Goal: Download file/media

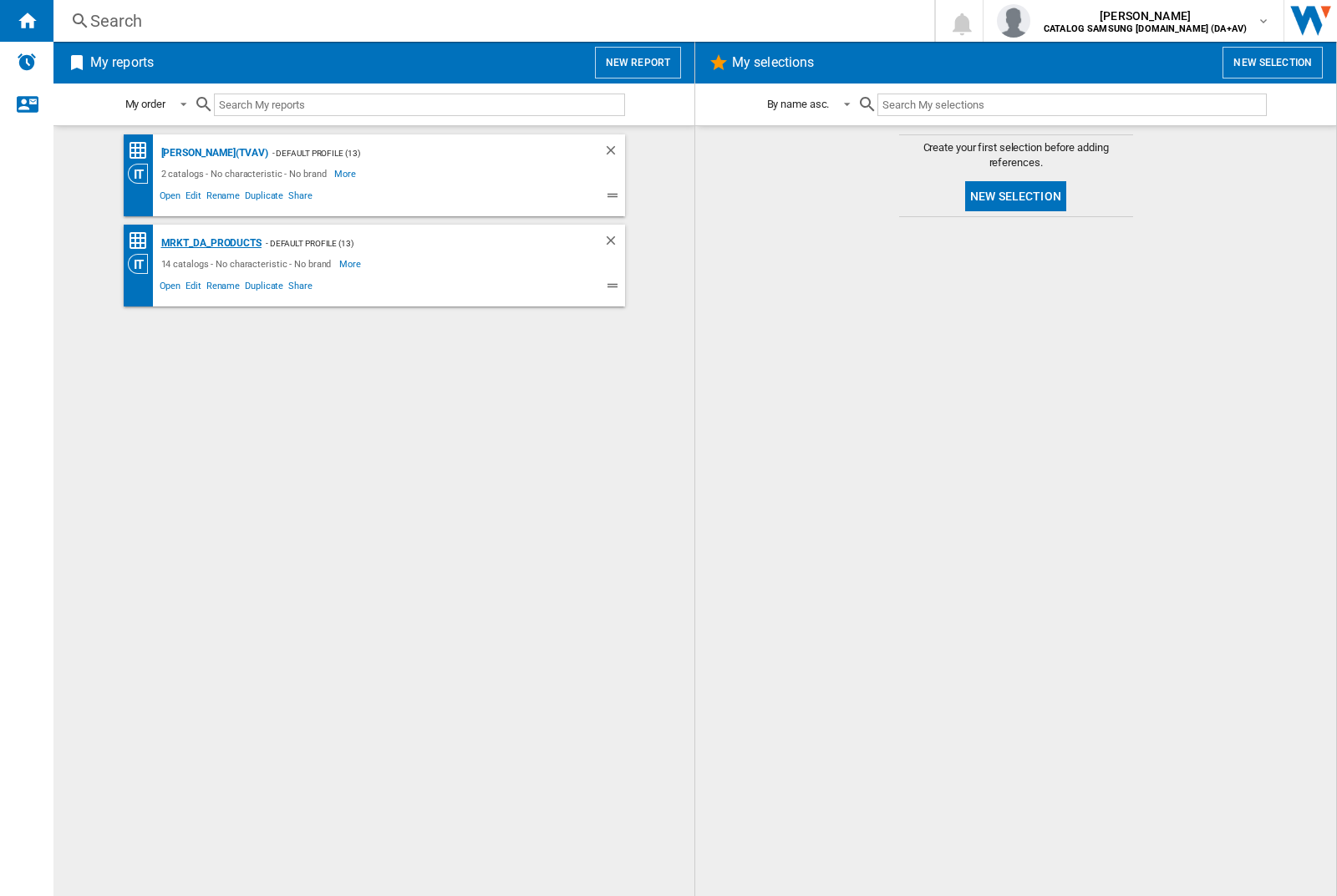
click at [211, 243] on div "MRKT_DA_PRODUCTS" at bounding box center [209, 243] width 105 height 21
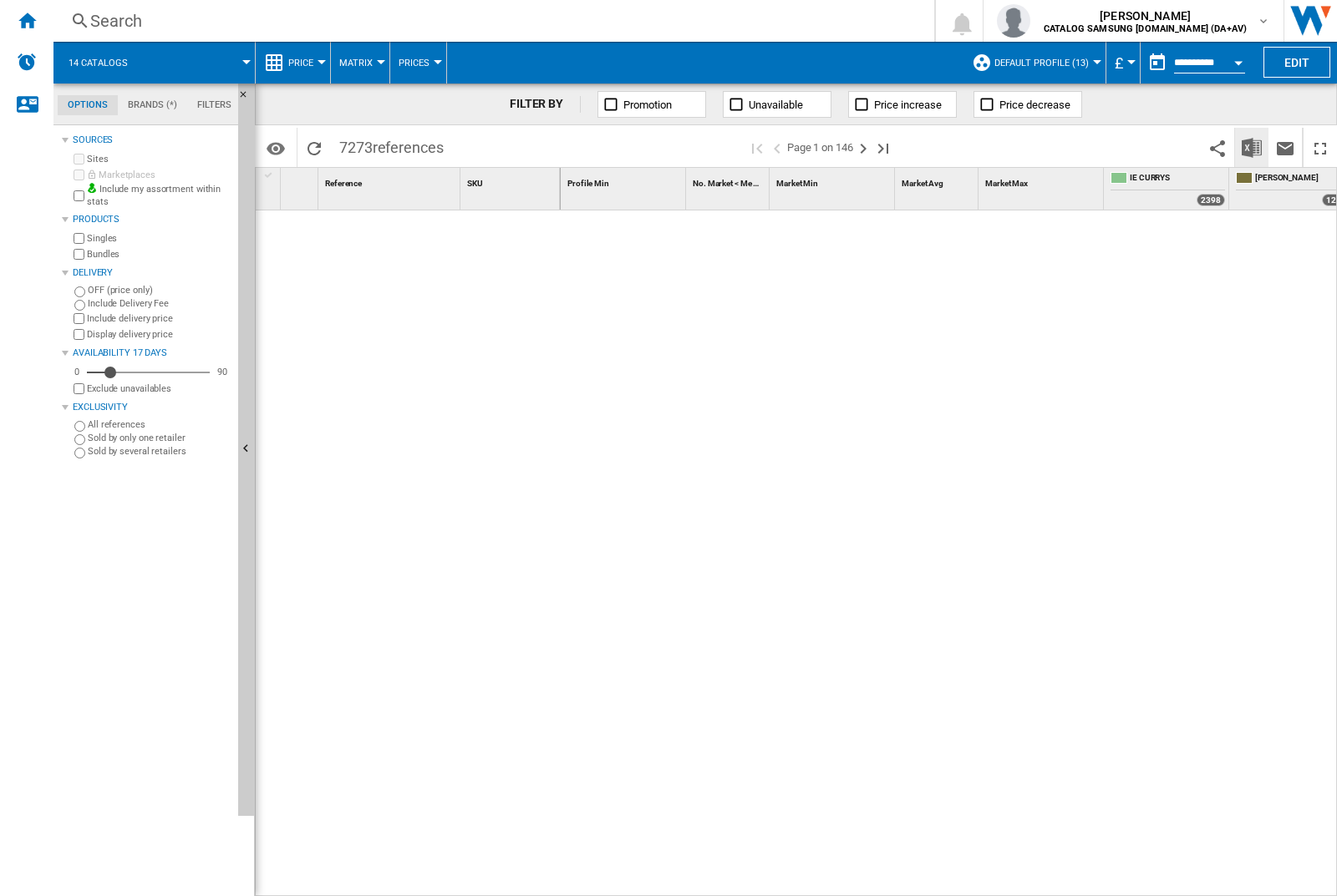
click at [1250, 146] on img "Download in Excel" at bounding box center [1251, 148] width 20 height 20
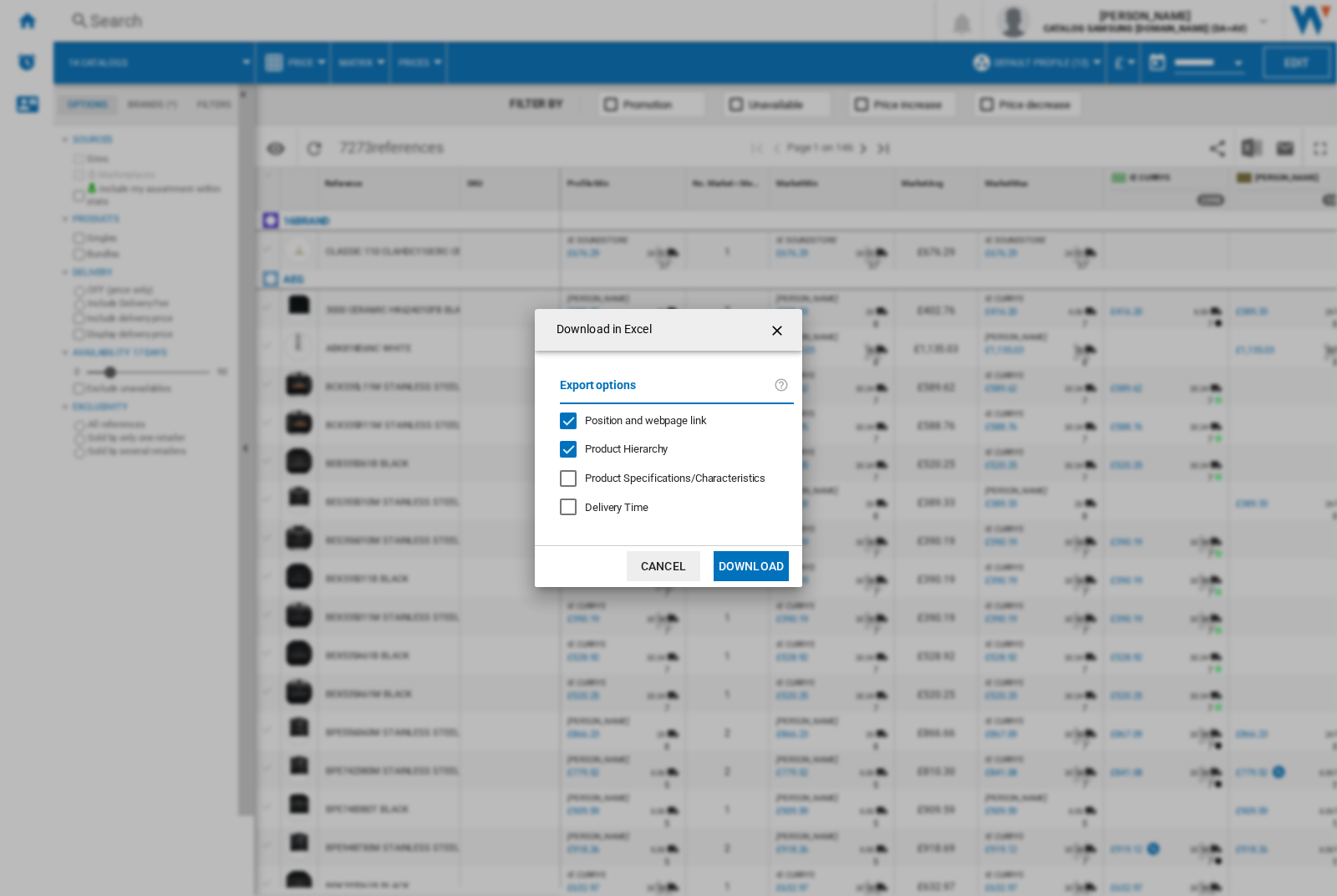
click at [636, 417] on span "Position and webpage link" at bounding box center [646, 421] width 122 height 13
click at [751, 566] on button "Download" at bounding box center [751, 566] width 75 height 30
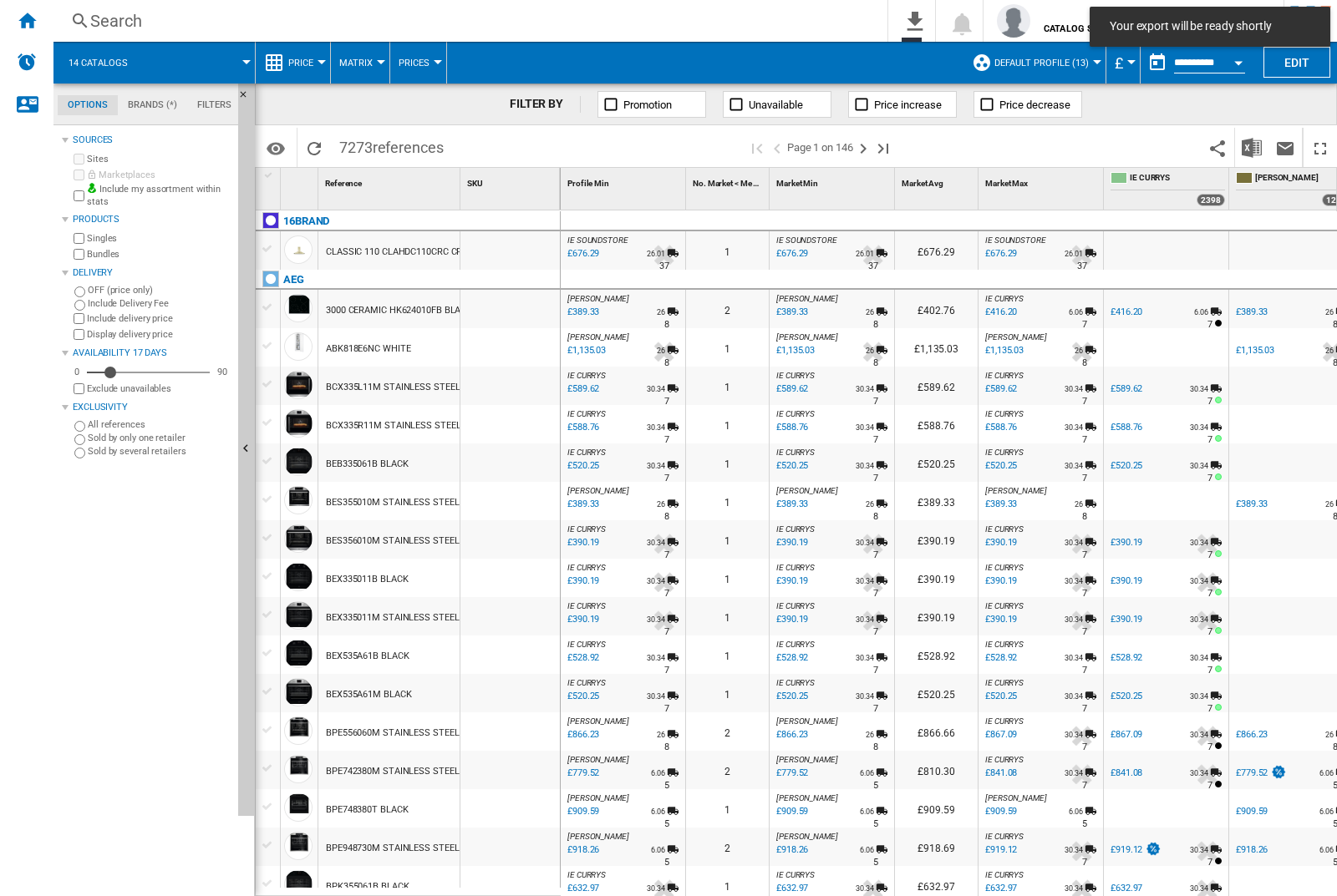
click at [516, 305] on div at bounding box center [509, 309] width 99 height 38
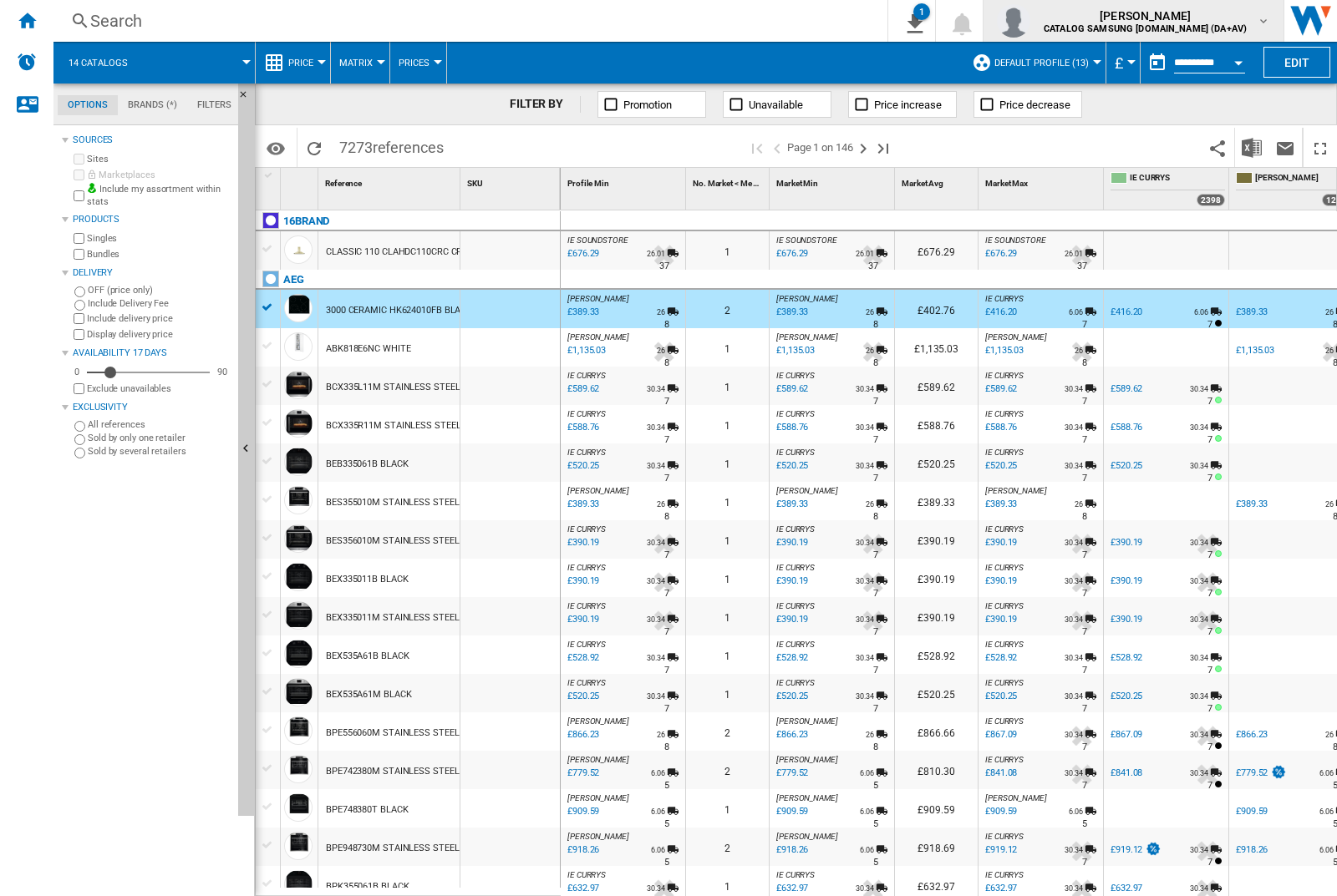
click at [1030, 21] on img "button" at bounding box center [1013, 21] width 34 height 34
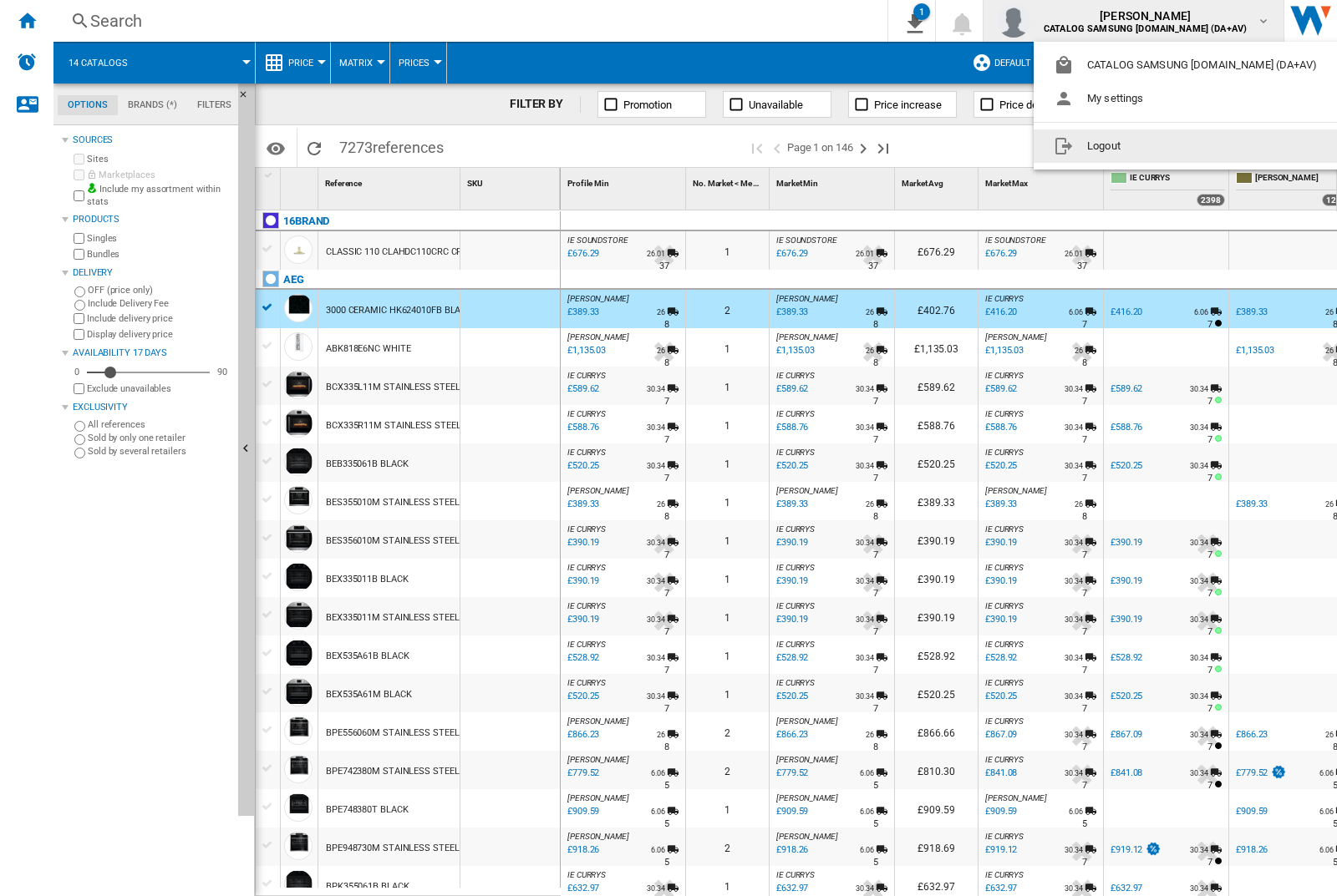
click at [1162, 146] on button "Logout" at bounding box center [1188, 146] width 310 height 34
